Goal: Information Seeking & Learning: Learn about a topic

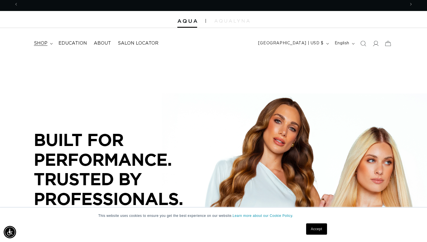
scroll to position [0, 387]
click at [50, 43] on icon at bounding box center [51, 44] width 3 height 2
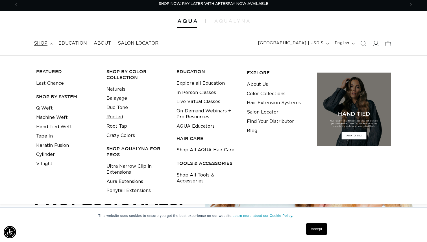
click at [120, 117] on link "Rooted" at bounding box center [114, 116] width 17 height 9
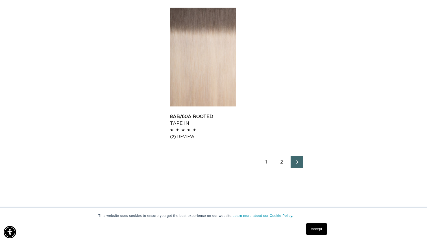
scroll to position [894, 0]
click at [301, 163] on link "Next page" at bounding box center [296, 162] width 12 height 12
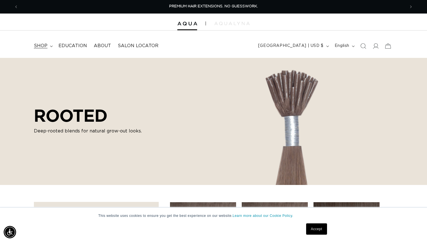
click at [40, 46] on span "shop" at bounding box center [41, 46] width 14 height 6
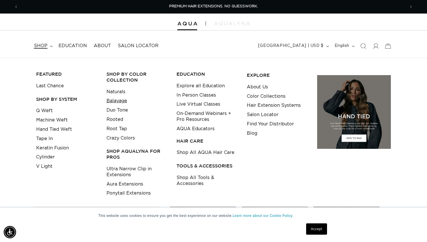
click at [109, 99] on link "Balayage" at bounding box center [116, 100] width 21 height 9
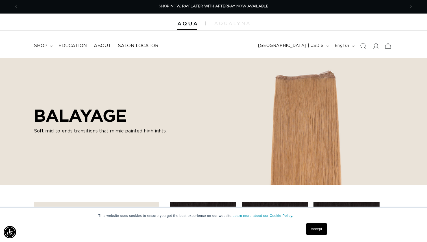
click at [362, 43] on span "Search" at bounding box center [363, 46] width 12 height 12
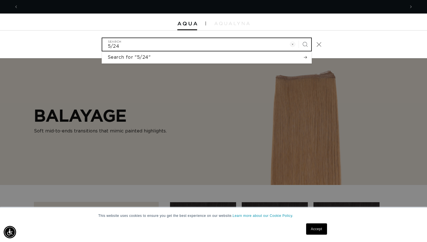
scroll to position [0, 774]
type input "5/24"
click at [299, 38] on button "Search" at bounding box center [305, 44] width 12 height 12
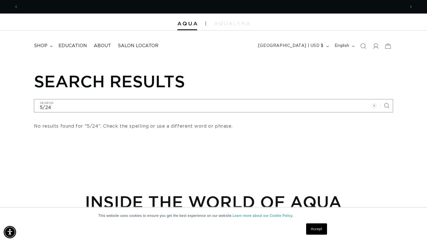
scroll to position [0, 387]
click at [37, 43] on span "shop" at bounding box center [41, 46] width 14 height 6
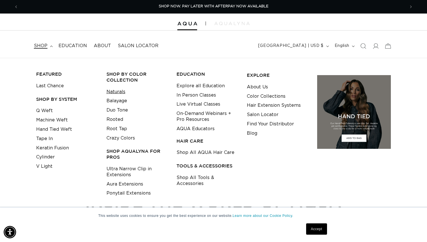
click at [118, 95] on link "Naturals" at bounding box center [115, 91] width 19 height 9
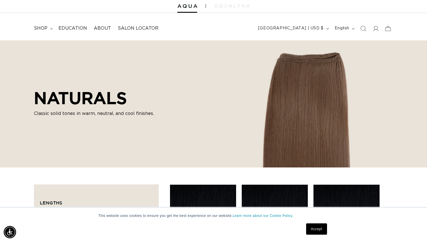
scroll to position [4, 0]
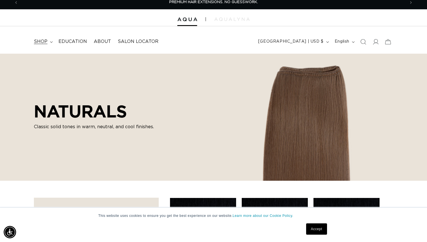
click at [45, 41] on span "shop" at bounding box center [41, 42] width 14 height 6
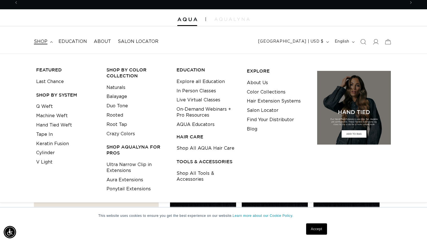
scroll to position [0, 387]
click at [125, 96] on link "Balayage" at bounding box center [116, 96] width 21 height 9
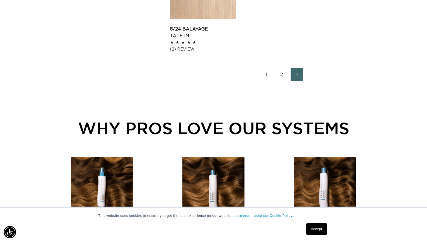
scroll to position [0, 774]
click at [294, 73] on icon "Next page" at bounding box center [296, 75] width 7 height 4
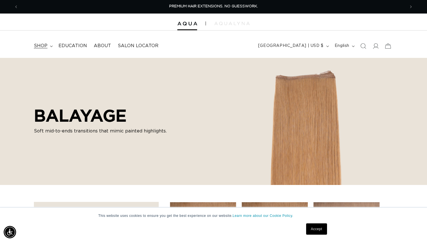
click at [41, 49] on summary "shop" at bounding box center [42, 46] width 25 height 13
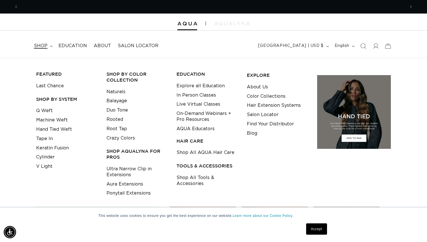
scroll to position [0, 387]
click at [119, 108] on link "Duo Tone" at bounding box center [116, 110] width 21 height 9
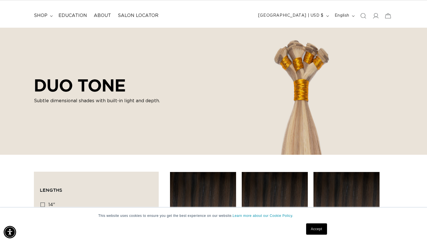
scroll to position [12, 0]
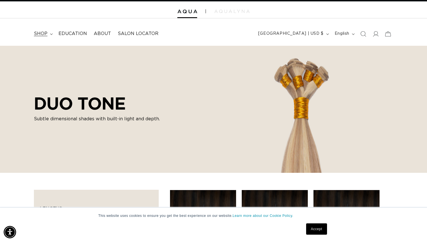
click at [41, 32] on span "shop" at bounding box center [41, 34] width 14 height 6
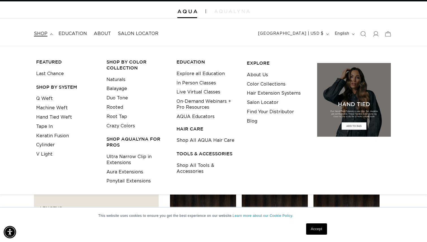
scroll to position [0, 774]
click at [115, 96] on link "Duo Tone" at bounding box center [116, 97] width 21 height 9
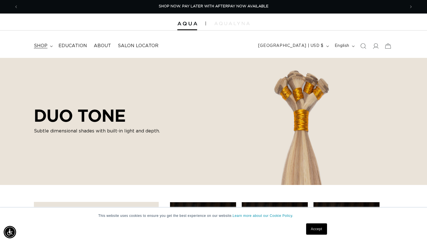
click at [47, 46] on span "shop" at bounding box center [41, 46] width 14 height 6
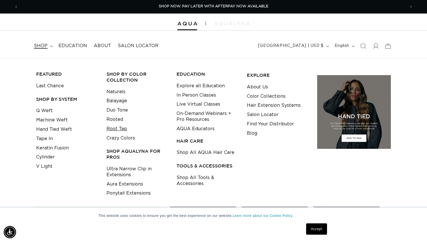
click at [123, 130] on link "Root Tap" at bounding box center [116, 128] width 21 height 9
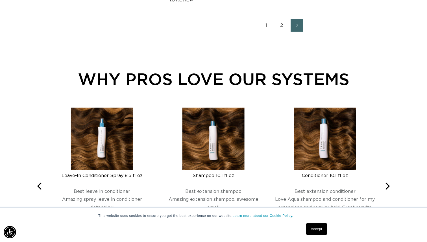
scroll to position [998, 0]
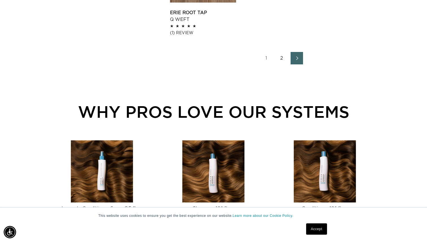
click at [296, 56] on span "Next page" at bounding box center [297, 58] width 4 height 7
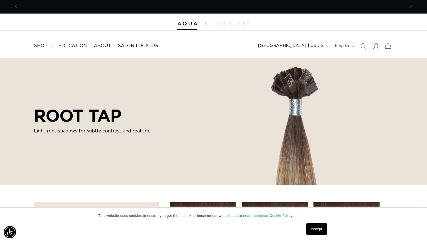
scroll to position [0, 774]
